Goal: Complete application form

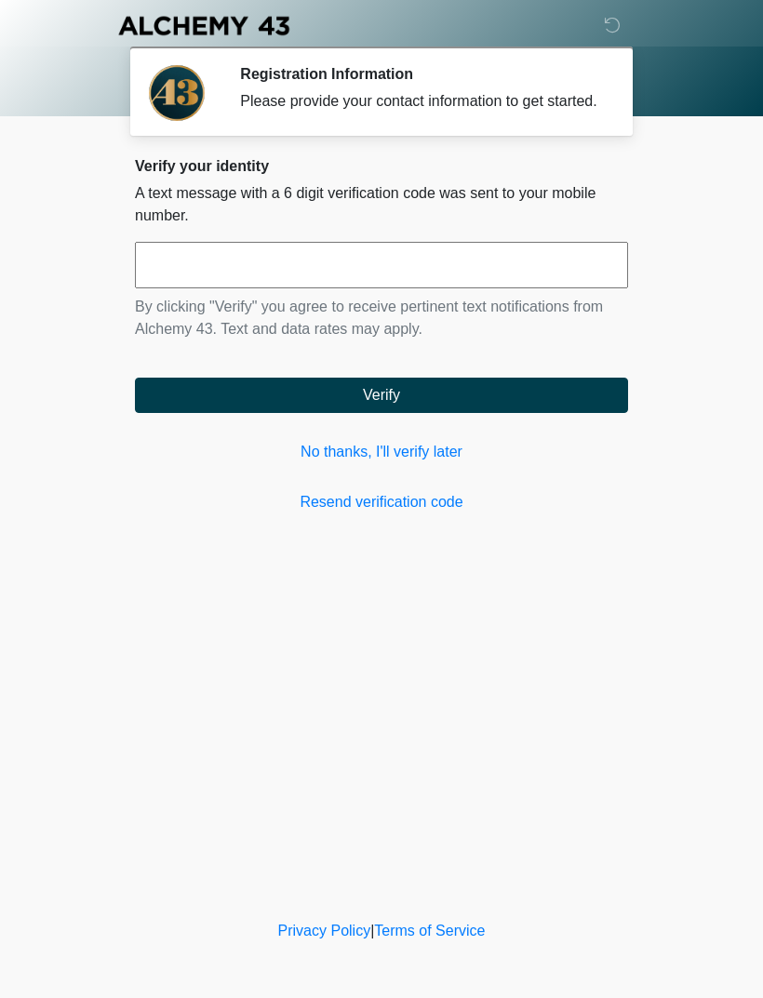
click at [569, 277] on input "text" at bounding box center [381, 265] width 493 height 47
click at [430, 463] on link "No thanks, I'll verify later" at bounding box center [381, 452] width 493 height 22
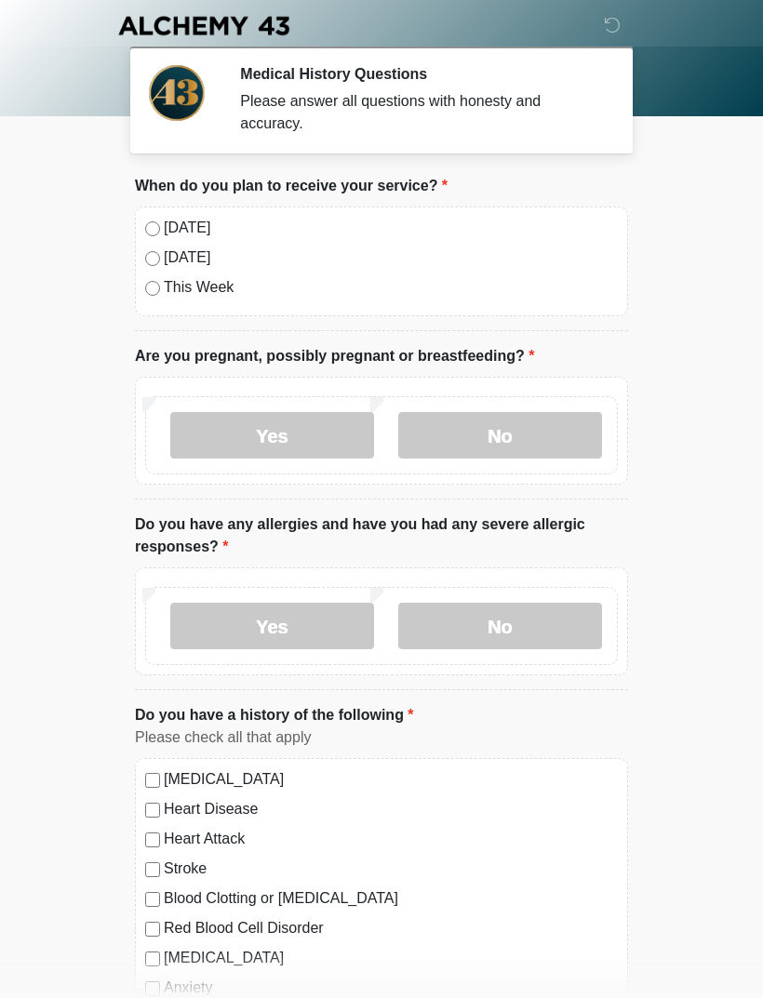
click at [179, 212] on div "Today Tomorrow This Week" at bounding box center [381, 262] width 493 height 110
click at [202, 221] on label "Today" at bounding box center [391, 228] width 454 height 22
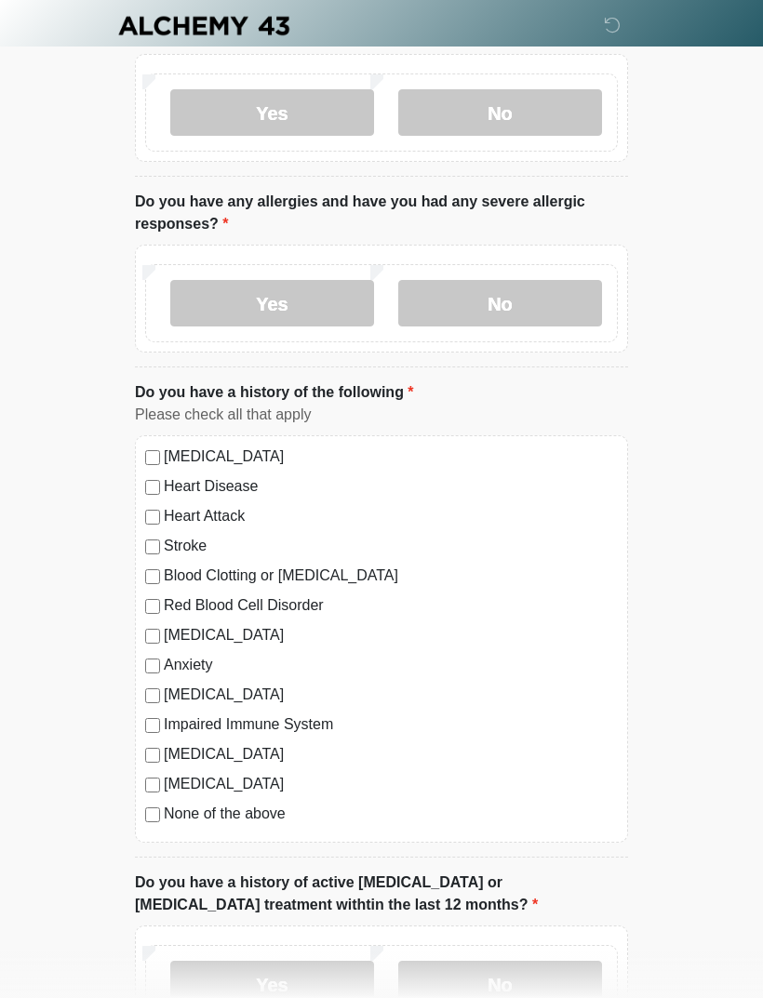
scroll to position [327, 0]
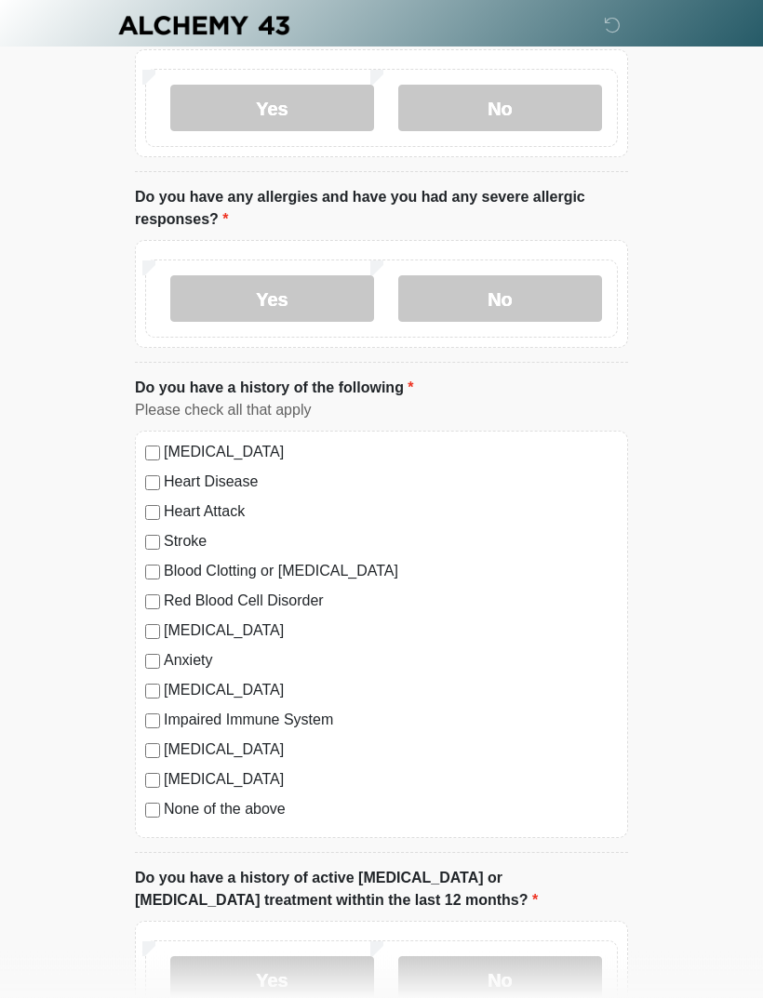
click at [256, 819] on label "None of the above" at bounding box center [391, 810] width 454 height 22
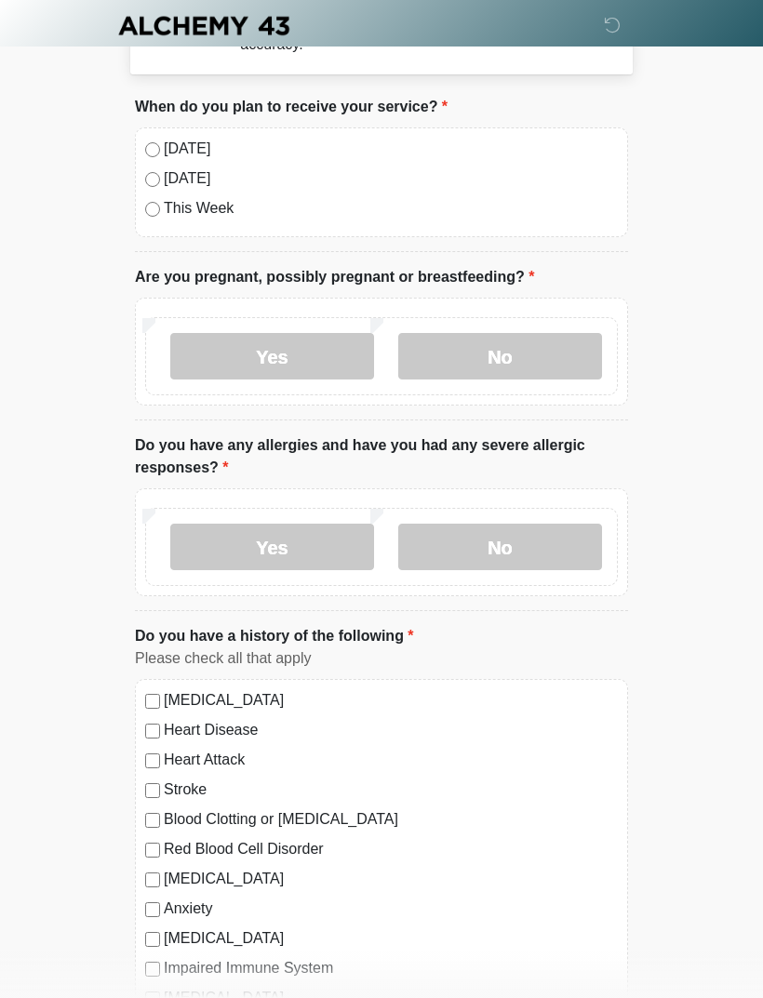
scroll to position [73, 0]
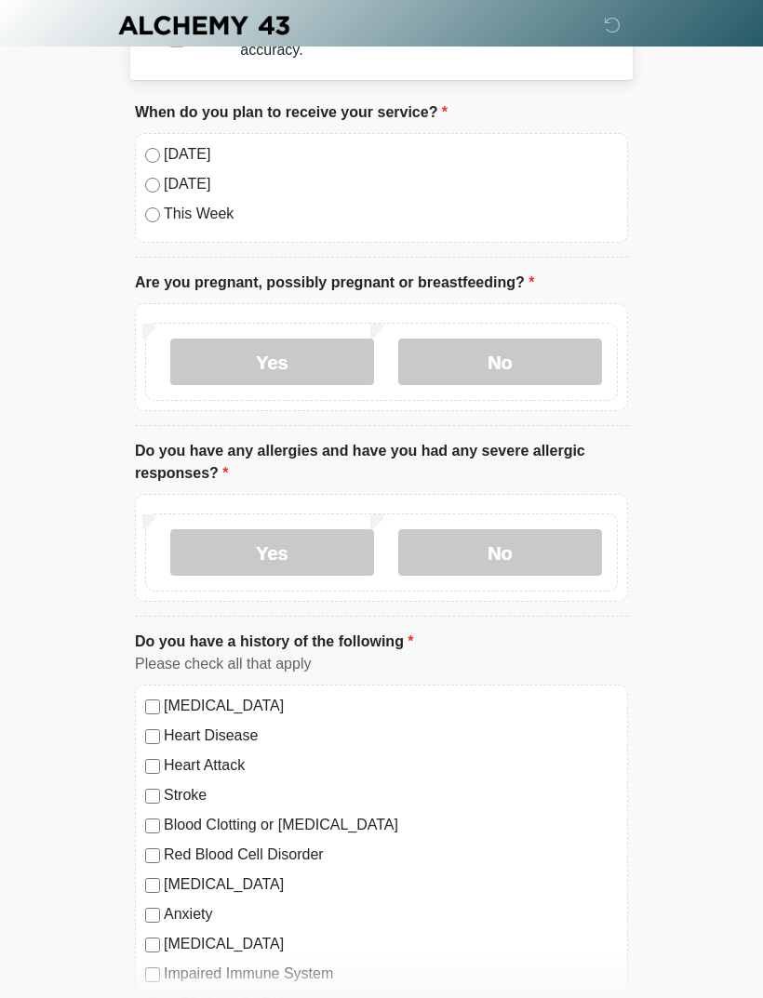
click at [528, 353] on label "No" at bounding box center [500, 363] width 204 height 47
click at [532, 555] on label "No" at bounding box center [500, 552] width 204 height 47
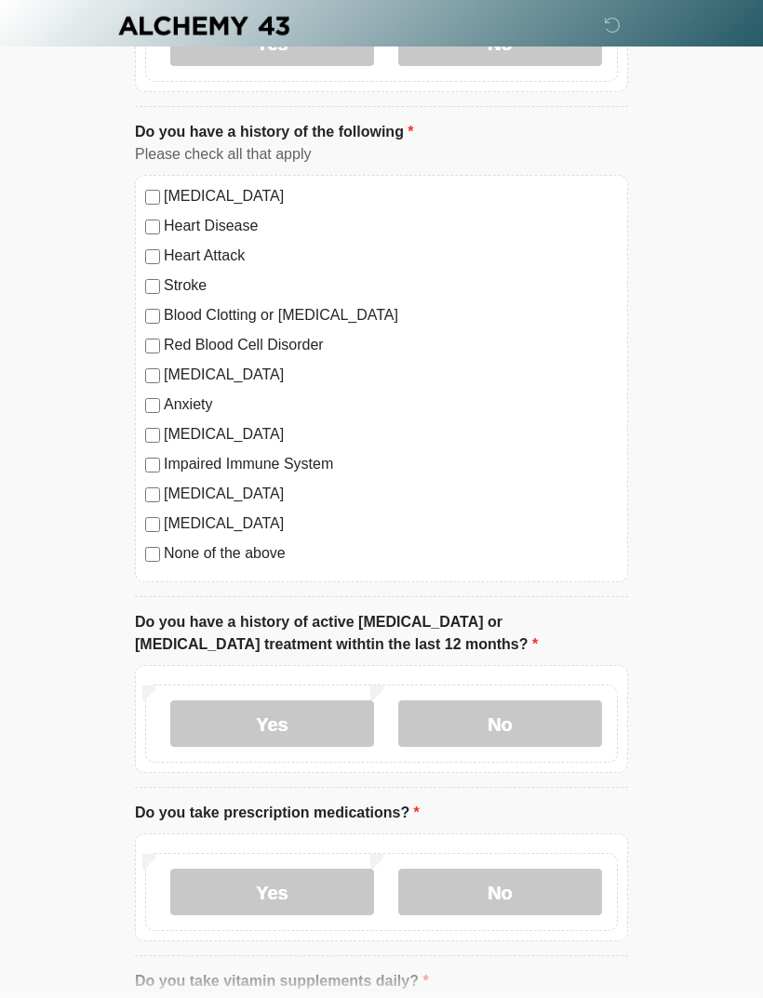
scroll to position [793, 0]
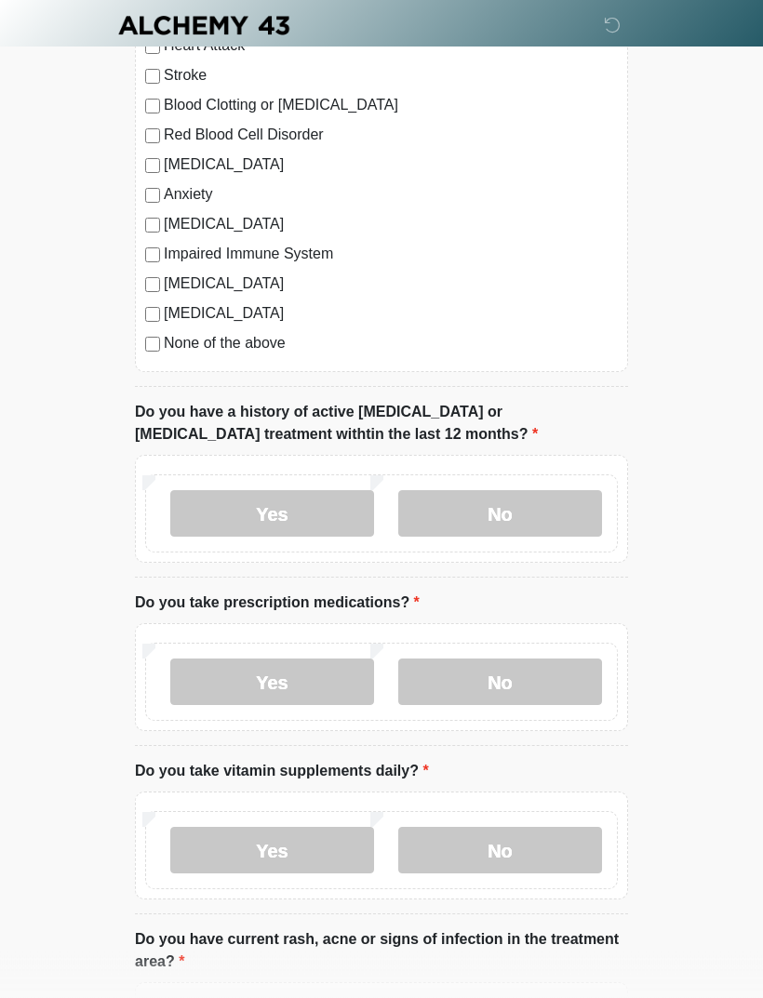
click at [546, 518] on label "No" at bounding box center [500, 514] width 204 height 47
click at [544, 686] on label "No" at bounding box center [500, 682] width 204 height 47
click at [331, 678] on label "Yes" at bounding box center [272, 682] width 204 height 47
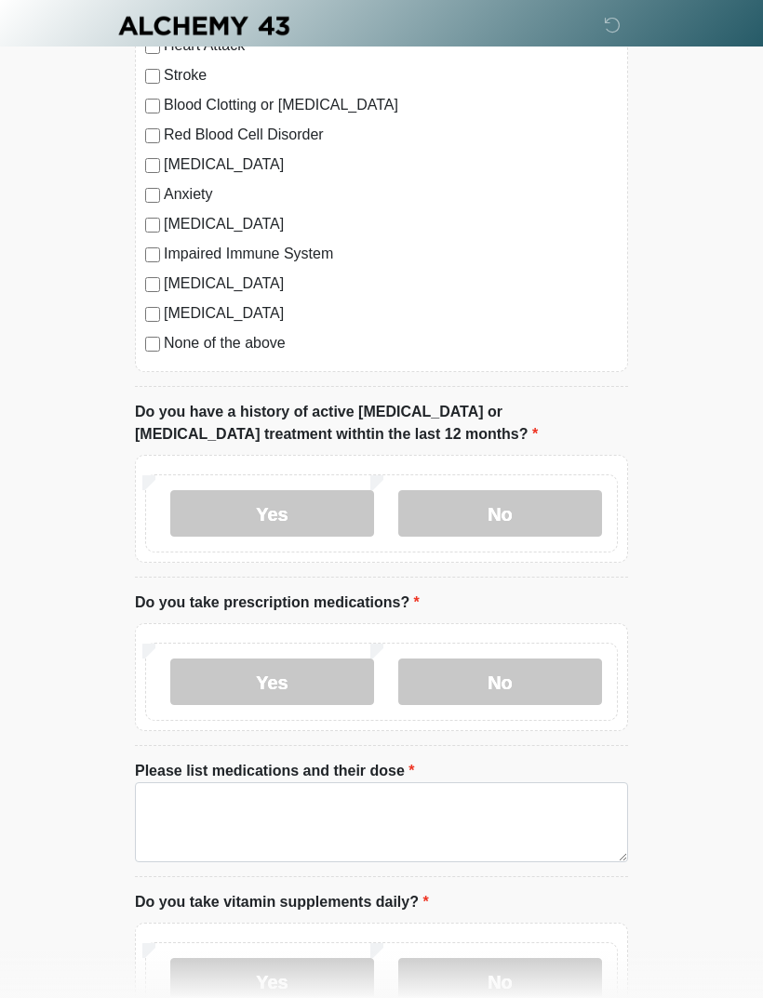
click at [582, 671] on label "No" at bounding box center [500, 682] width 204 height 47
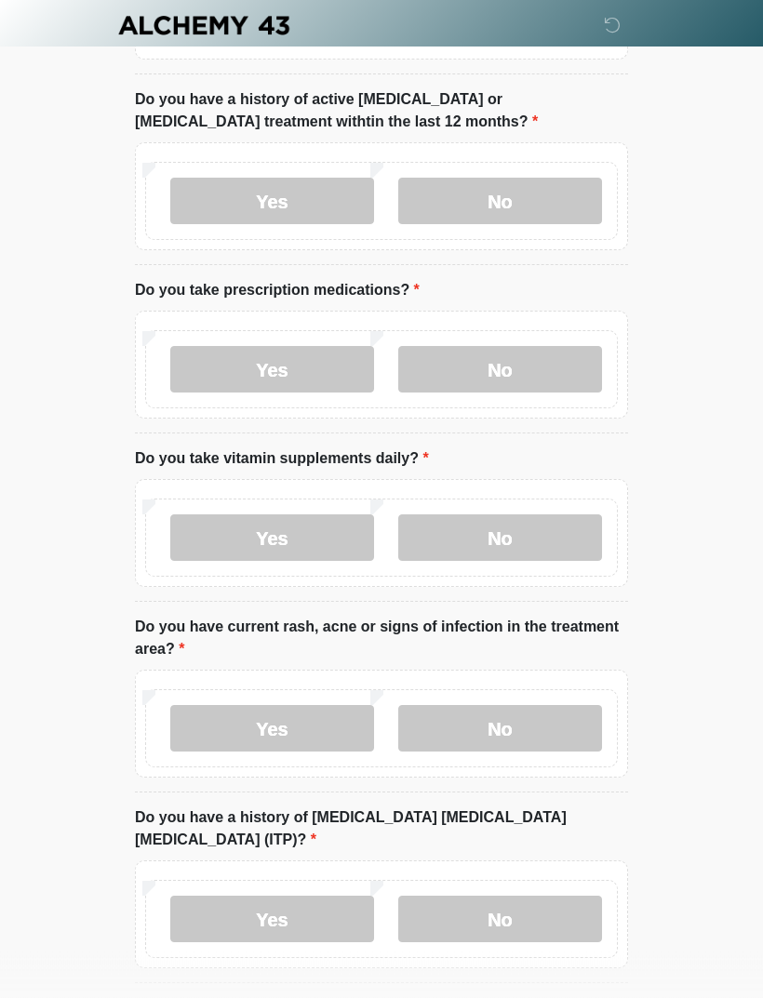
scroll to position [1108, 0]
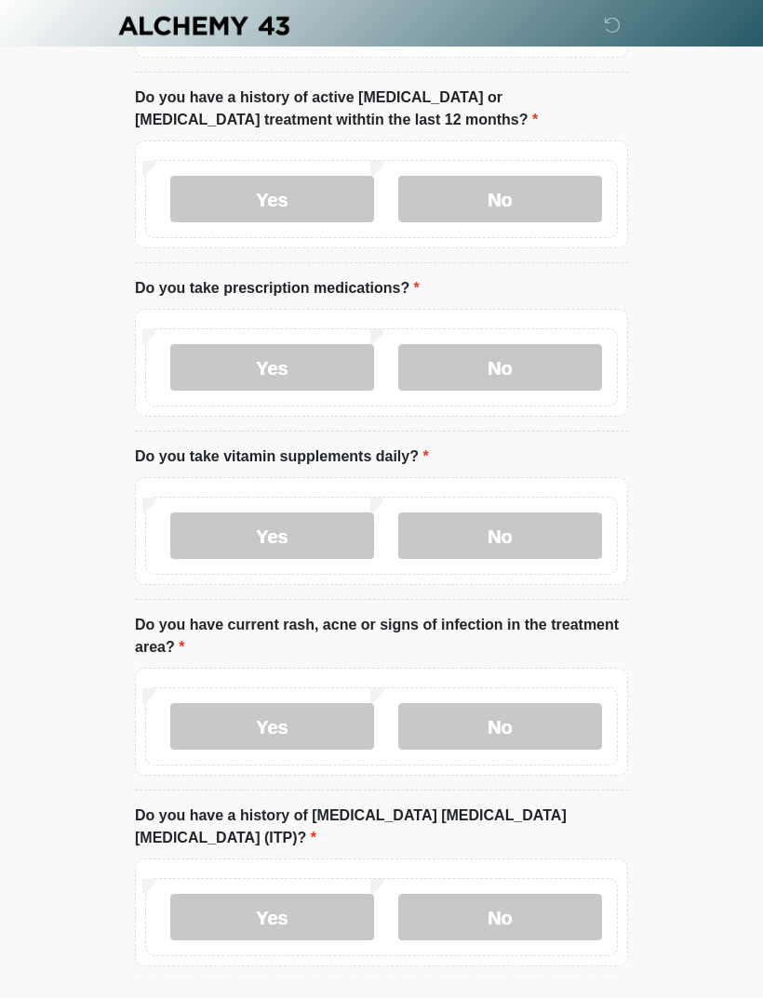
click at [581, 537] on label "No" at bounding box center [500, 536] width 204 height 47
click at [578, 737] on label "No" at bounding box center [500, 726] width 204 height 47
click at [599, 896] on label "No" at bounding box center [500, 917] width 204 height 47
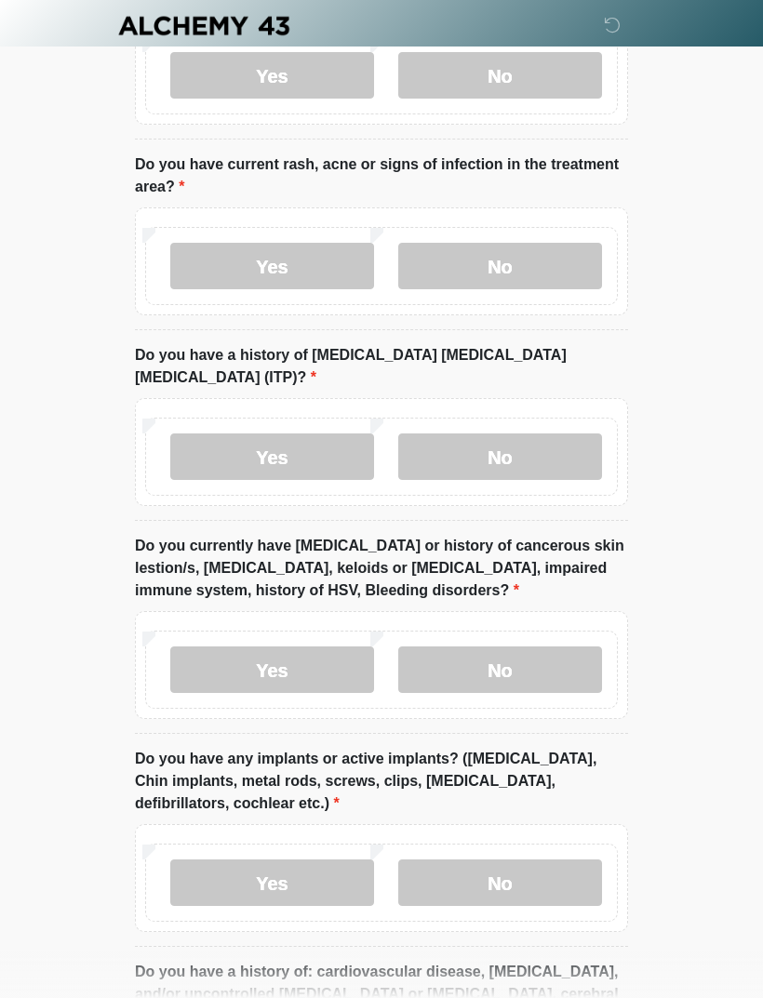
scroll to position [1573, 0]
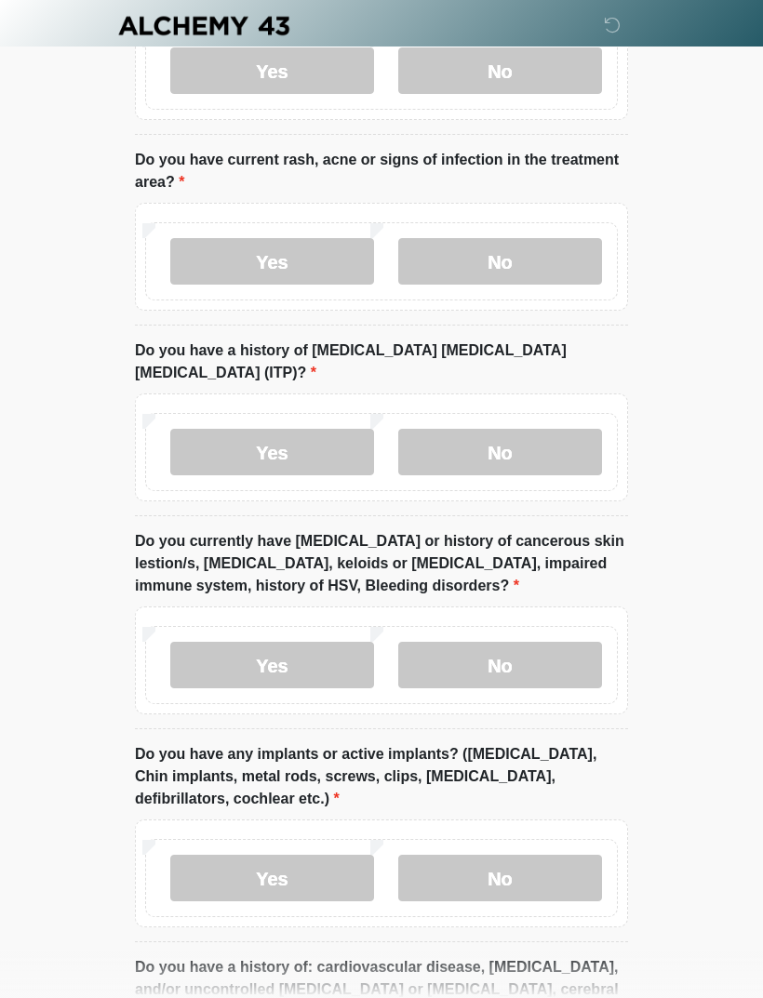
click at [558, 642] on label "No" at bounding box center [500, 665] width 204 height 47
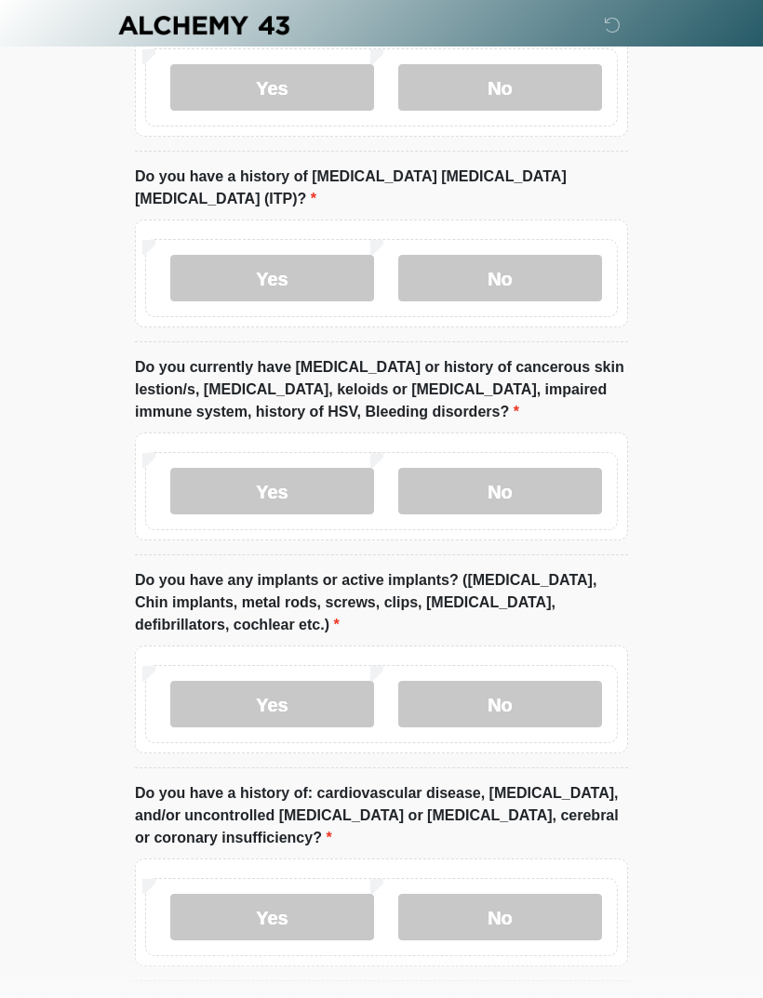
scroll to position [1747, 0]
click at [566, 681] on label "No" at bounding box center [500, 704] width 204 height 47
click at [279, 681] on label "Yes" at bounding box center [272, 704] width 204 height 47
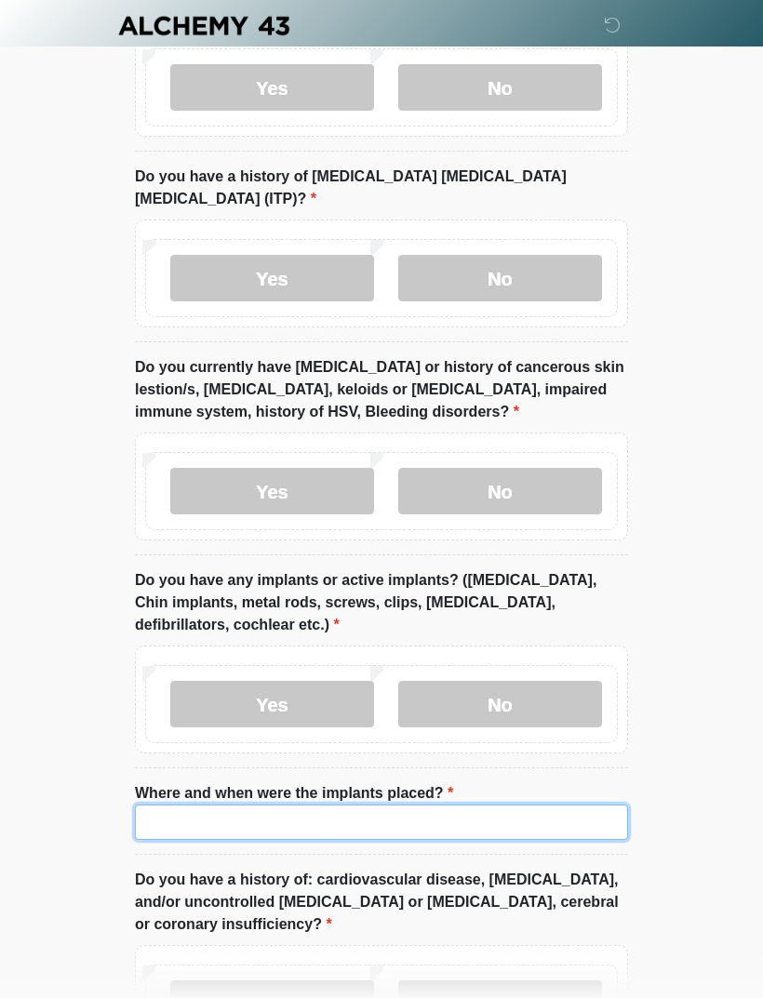
click at [468, 805] on input "Where and when were the implants placed?" at bounding box center [381, 822] width 493 height 35
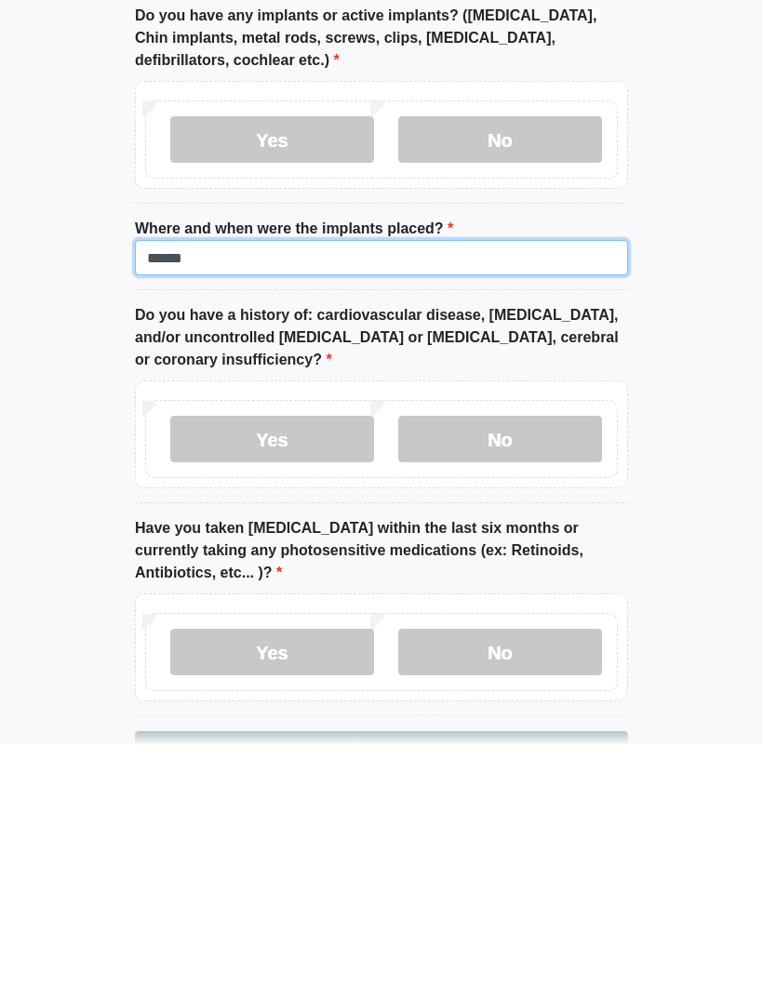
type input "******"
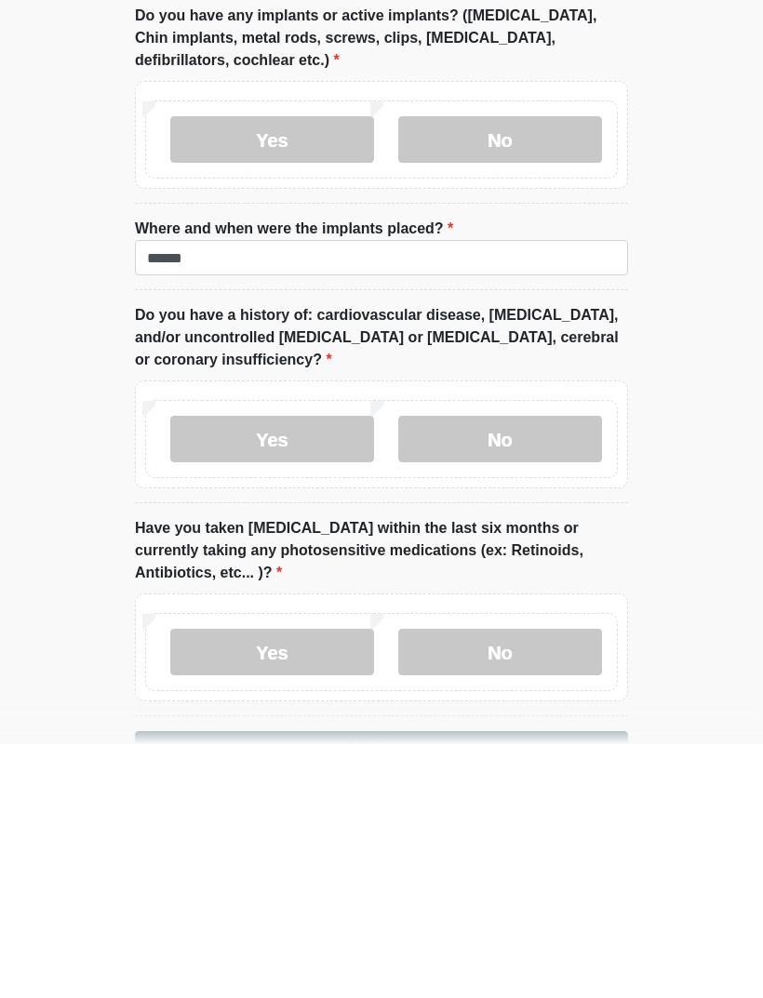
click at [543, 670] on label "No" at bounding box center [500, 693] width 204 height 47
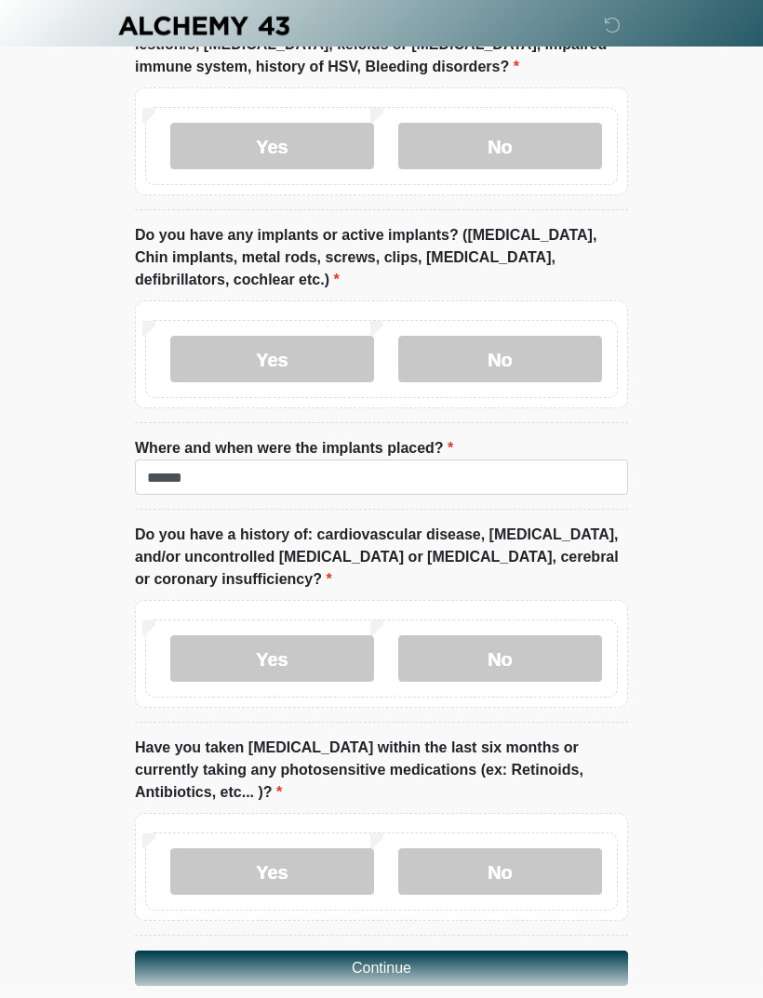
click at [560, 849] on label "No" at bounding box center [500, 872] width 204 height 47
click at [542, 951] on button "Continue" at bounding box center [381, 968] width 493 height 35
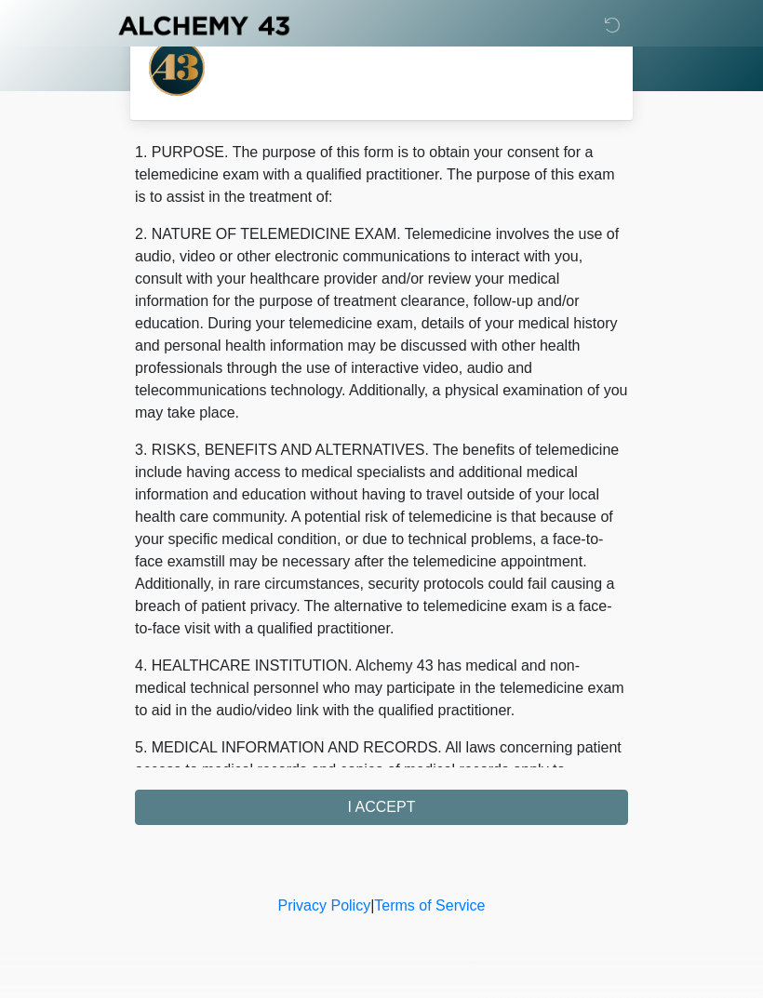
scroll to position [0, 0]
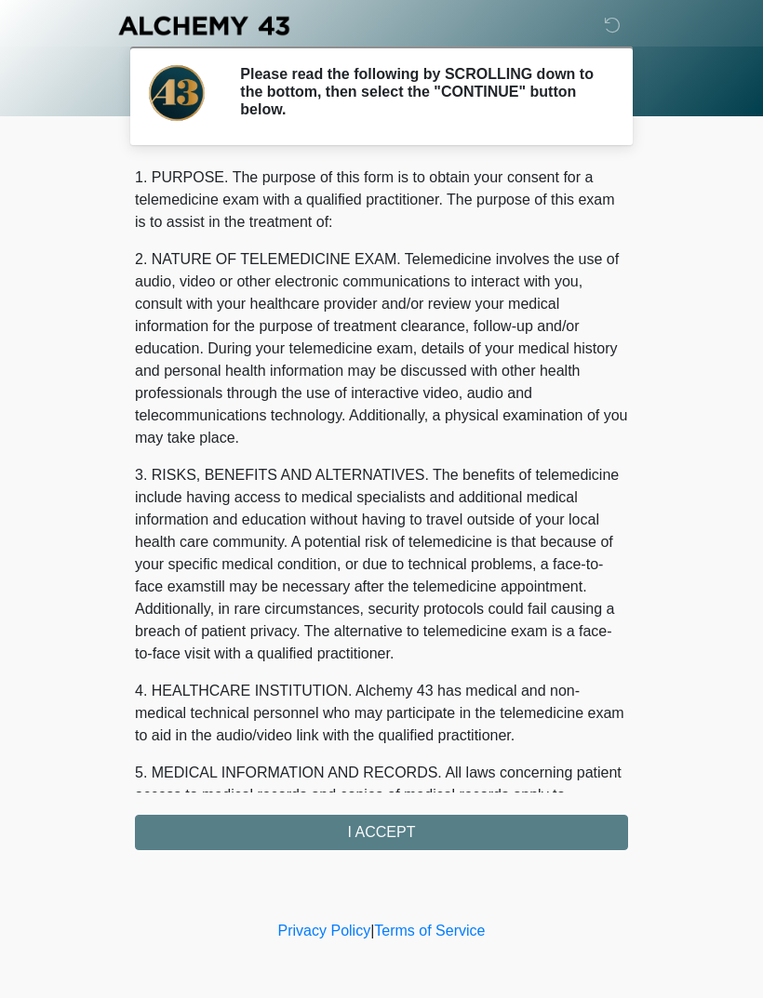
click at [586, 836] on div "1. PURPOSE. The purpose of this form is to obtain your consent for a telemedici…" at bounding box center [381, 509] width 493 height 684
click at [604, 812] on div "1. PURPOSE. The purpose of this form is to obtain your consent for a telemedici…" at bounding box center [381, 509] width 493 height 684
click at [447, 834] on div "1. PURPOSE. The purpose of this form is to obtain your consent for a telemedici…" at bounding box center [381, 509] width 493 height 684
click at [447, 833] on div "1. PURPOSE. The purpose of this form is to obtain your consent for a telemedici…" at bounding box center [381, 509] width 493 height 684
click at [444, 837] on div "1. PURPOSE. The purpose of this form is to obtain your consent for a telemedici…" at bounding box center [381, 509] width 493 height 684
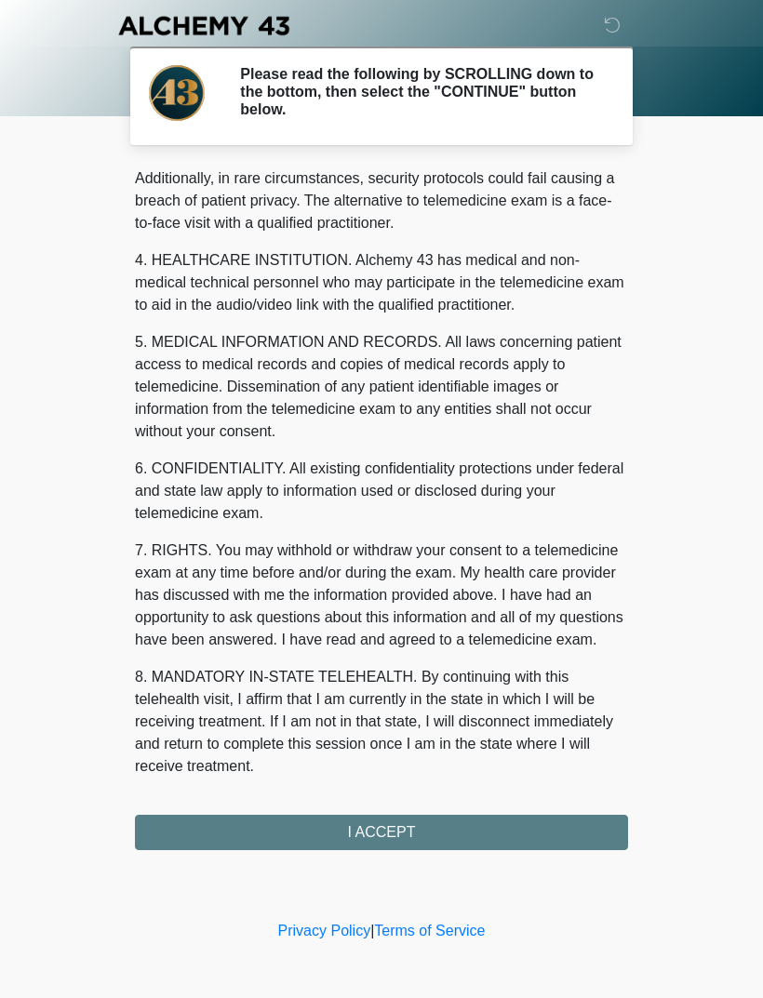
click at [419, 833] on div "1. PURPOSE. The purpose of this form is to obtain your consent for a telemedici…" at bounding box center [381, 509] width 493 height 684
click at [419, 833] on button "I ACCEPT" at bounding box center [381, 832] width 493 height 35
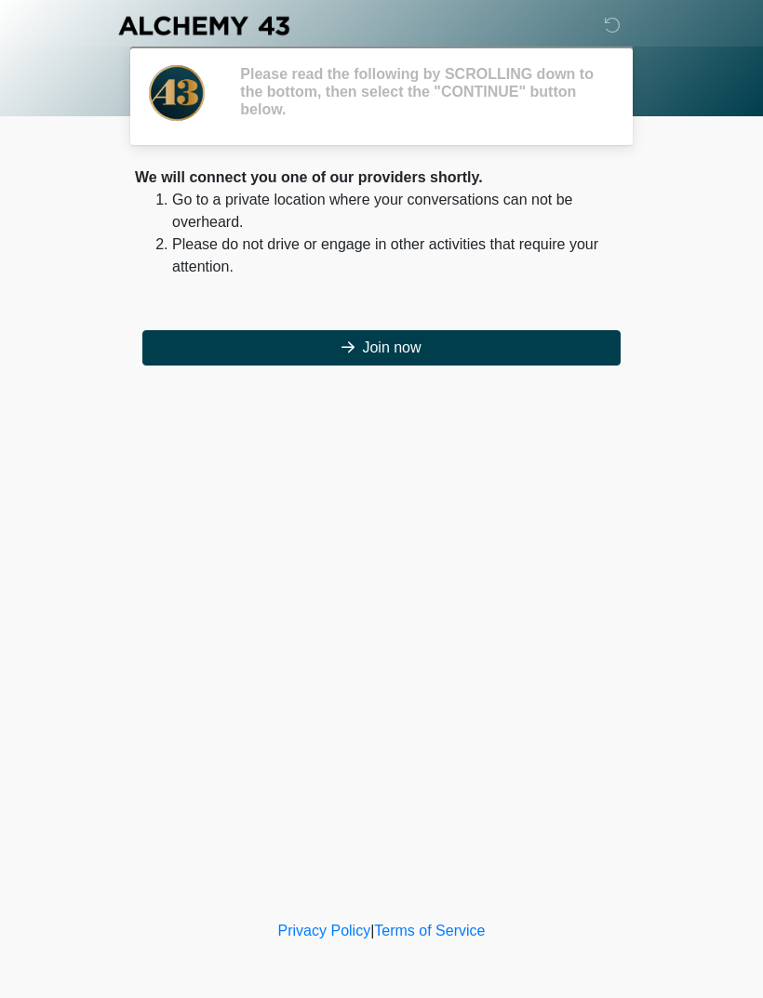
click at [518, 827] on div "‎ ‎ ‎ ‎ Please read the following by SCROLLING down to the bottom, then select …" at bounding box center [381, 458] width 558 height 879
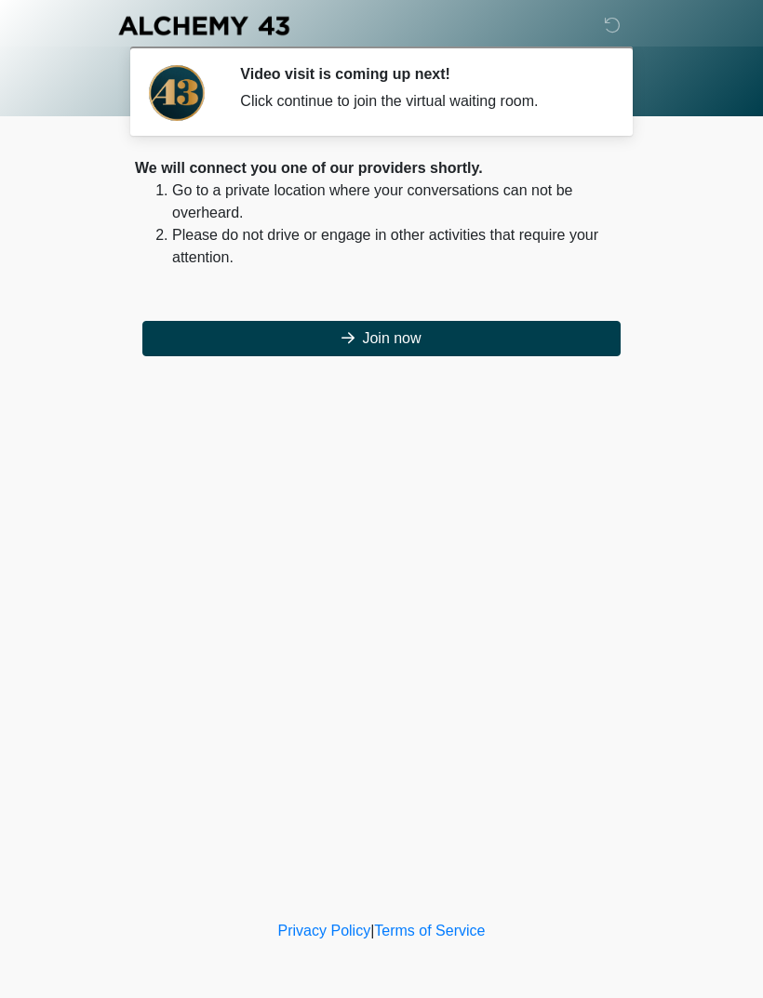
click at [526, 326] on button "Join now" at bounding box center [381, 338] width 478 height 35
